Goal: Navigation & Orientation: Go to known website

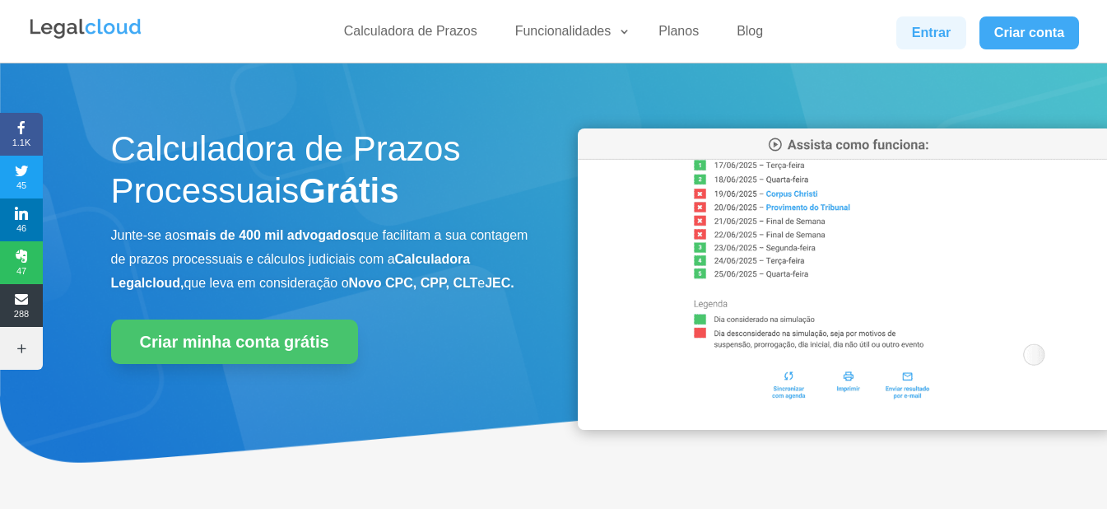
click at [927, 27] on link "Entrar" at bounding box center [930, 32] width 69 height 33
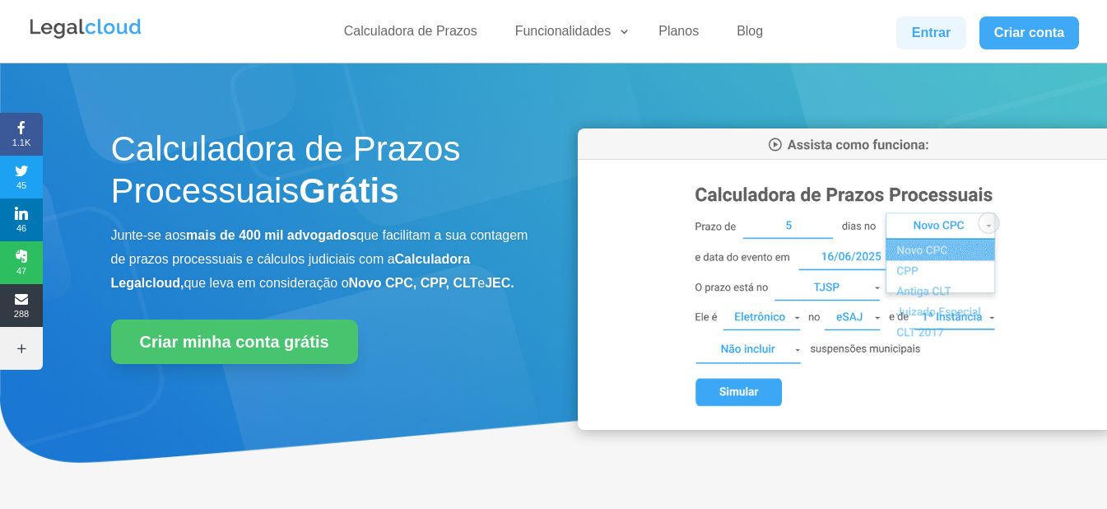
click at [932, 33] on link "Entrar" at bounding box center [930, 32] width 69 height 33
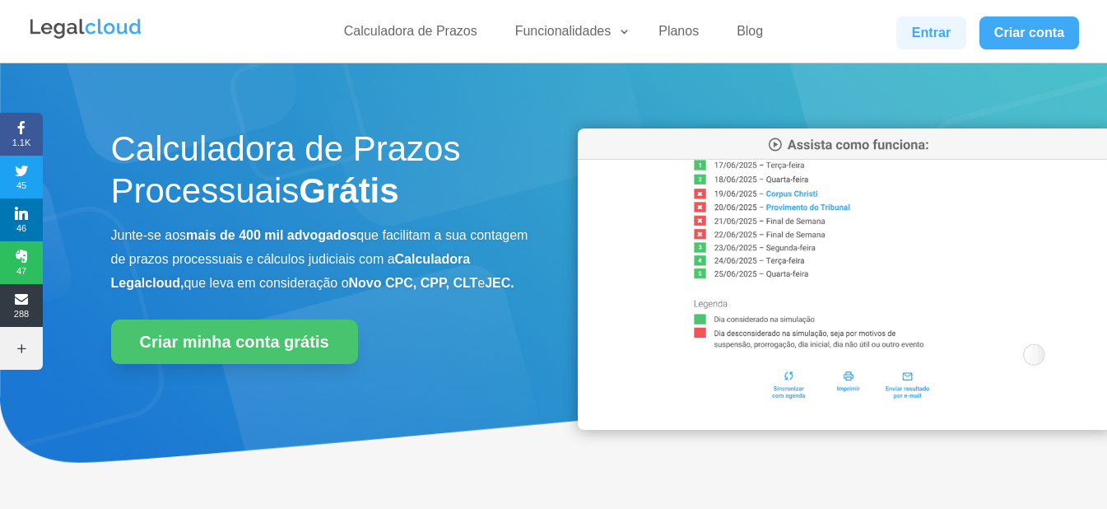
click at [932, 45] on link "Entrar" at bounding box center [930, 32] width 69 height 33
